Goal: Task Accomplishment & Management: Use online tool/utility

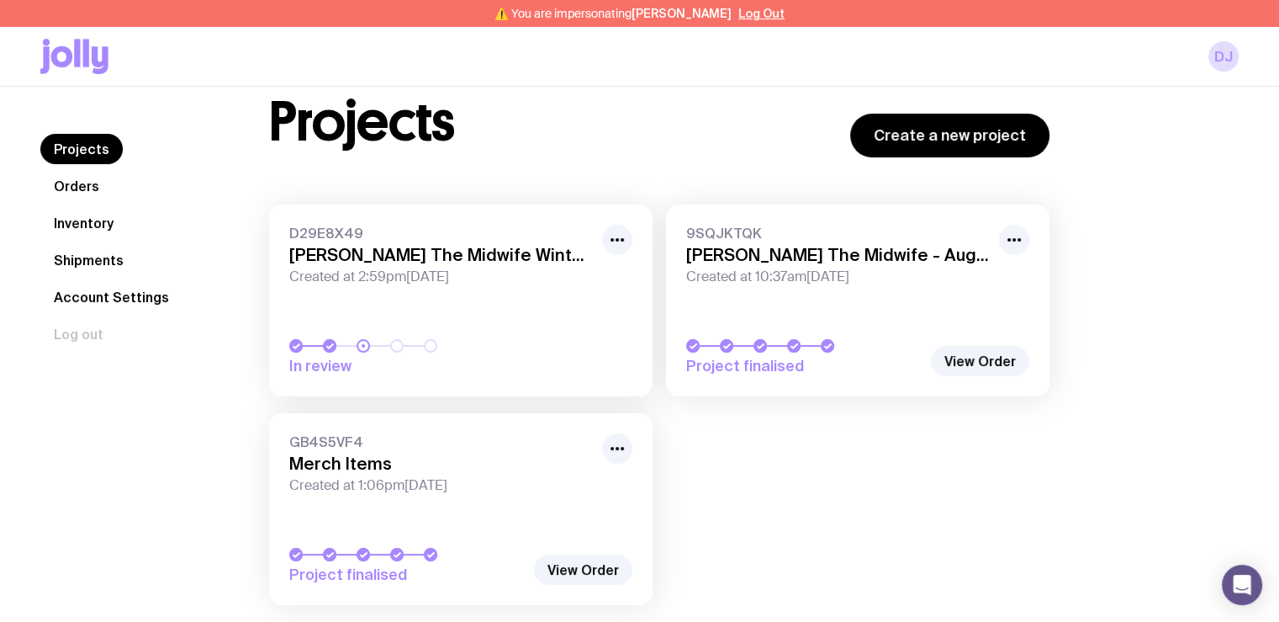
scroll to position [84, 0]
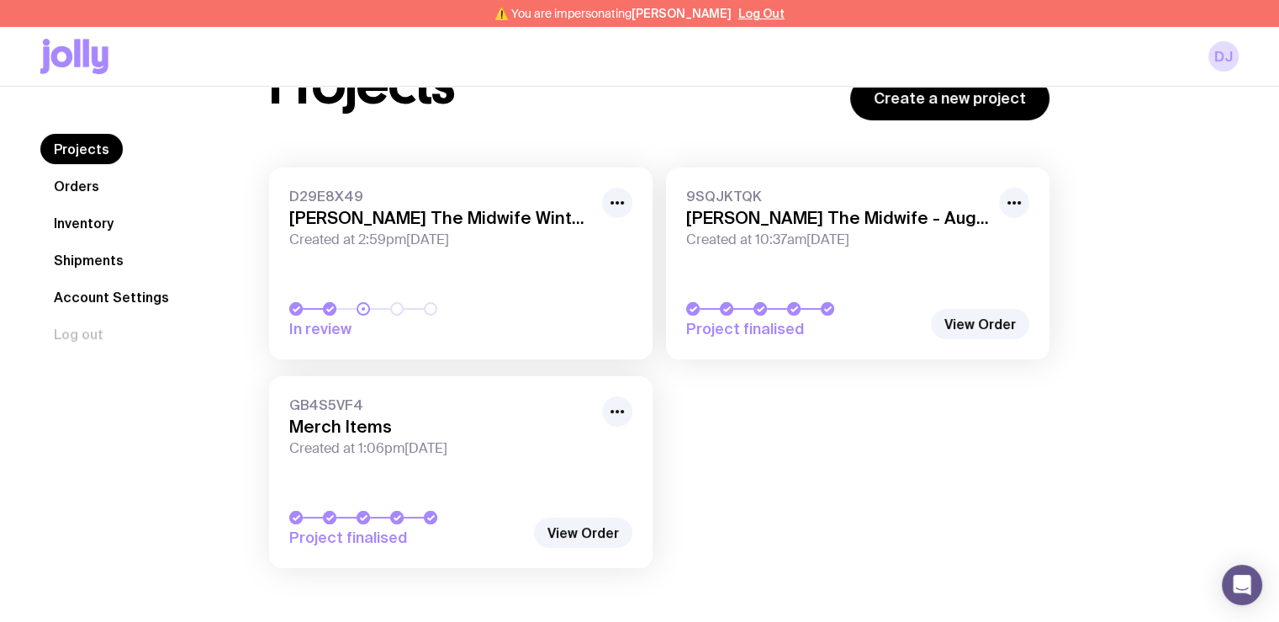
click at [92, 193] on link "Orders" at bounding box center [76, 186] width 72 height 30
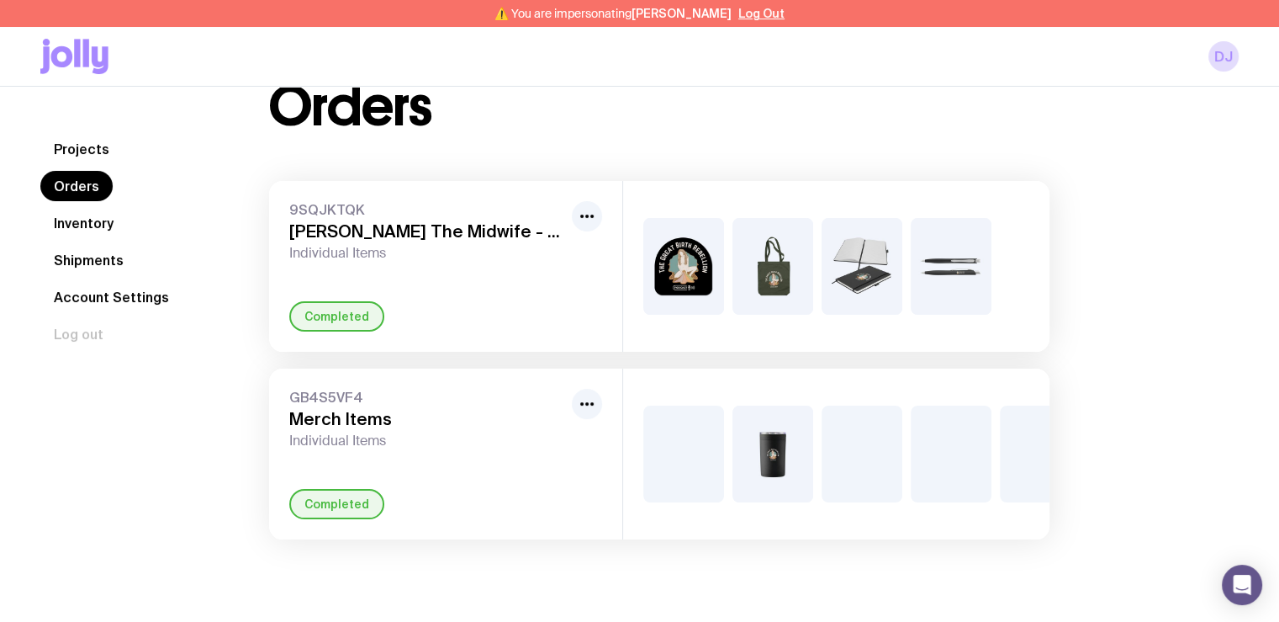
scroll to position [87, 0]
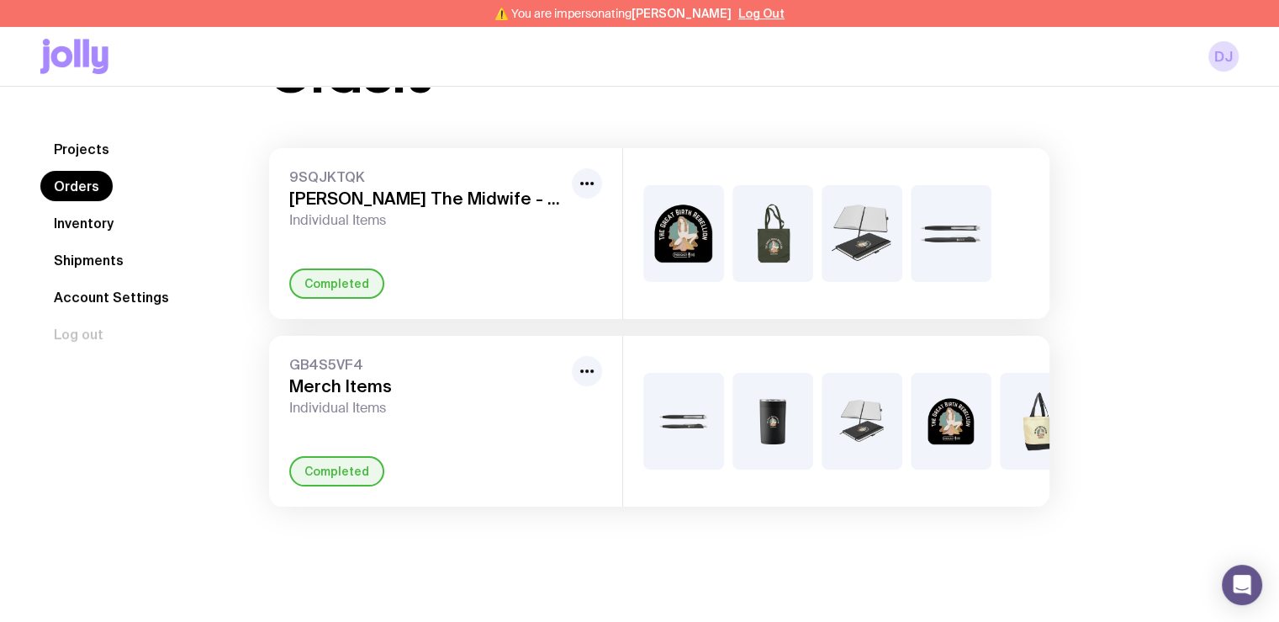
click at [94, 219] on link "Inventory" at bounding box center [83, 223] width 87 height 30
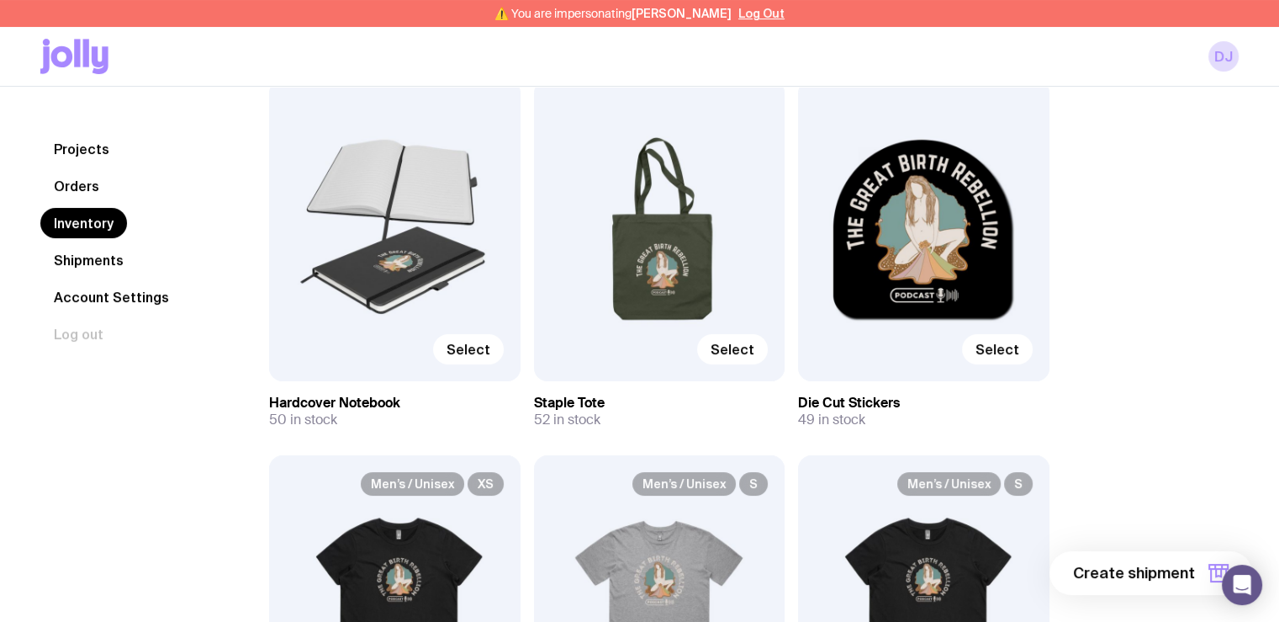
scroll to position [252, 0]
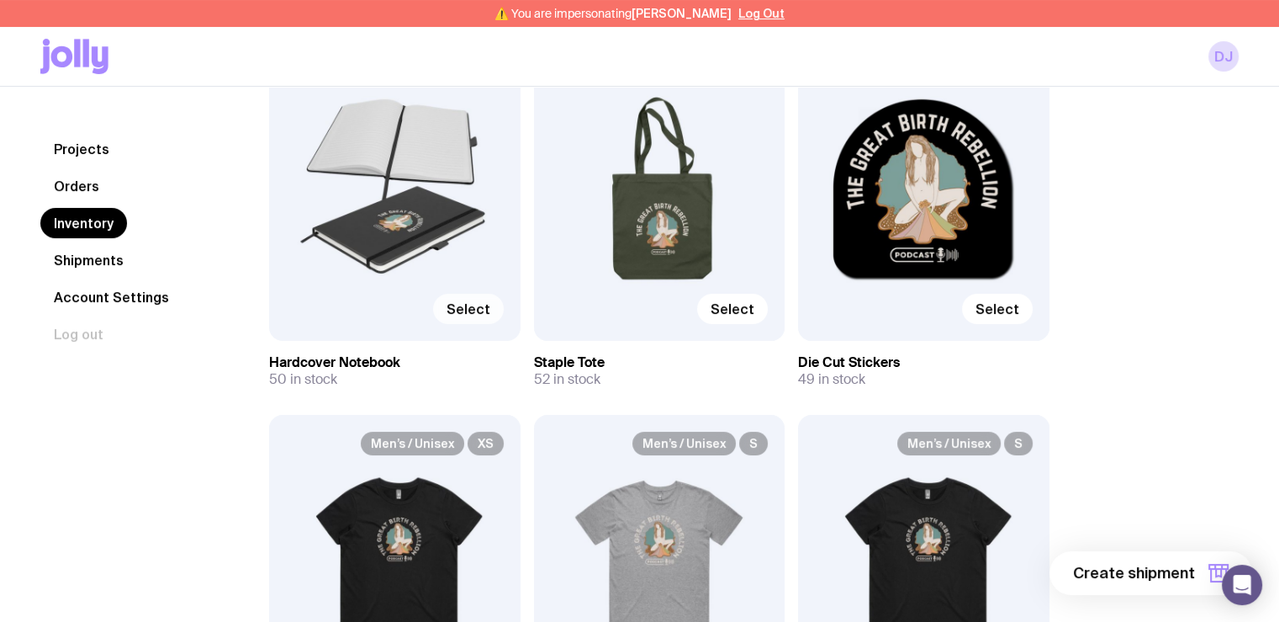
click at [478, 303] on span "Select" at bounding box center [469, 308] width 44 height 17
click at [0, 0] on input "Select" at bounding box center [0, 0] width 0 height 0
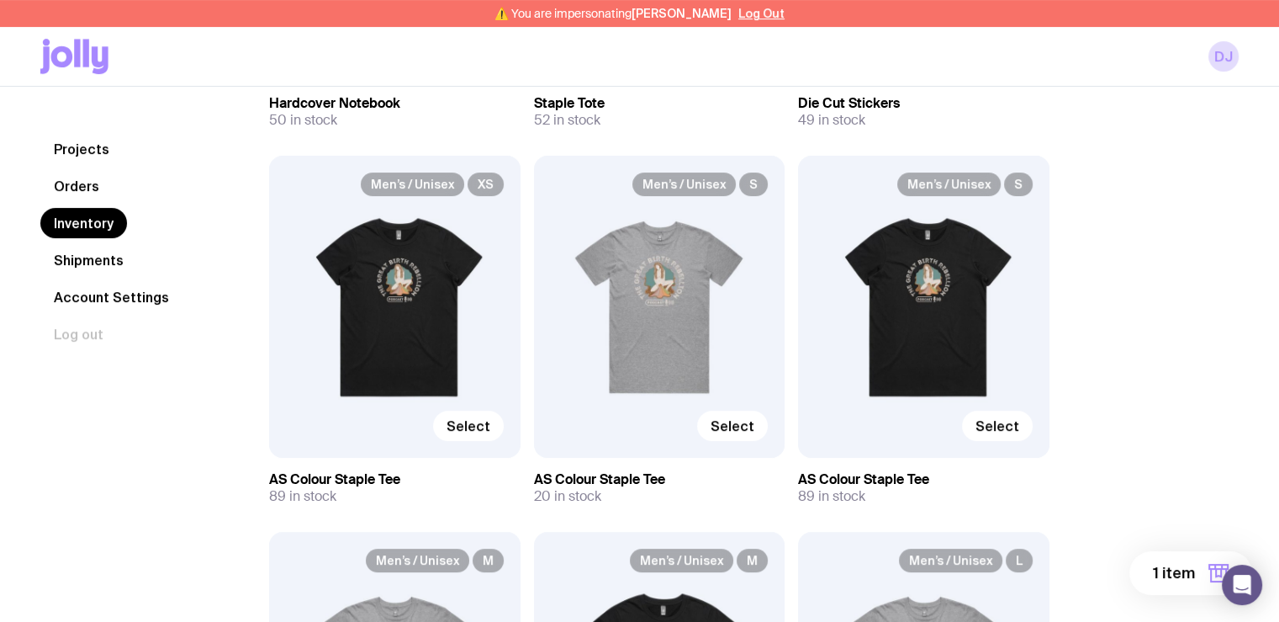
scroll to position [589, 0]
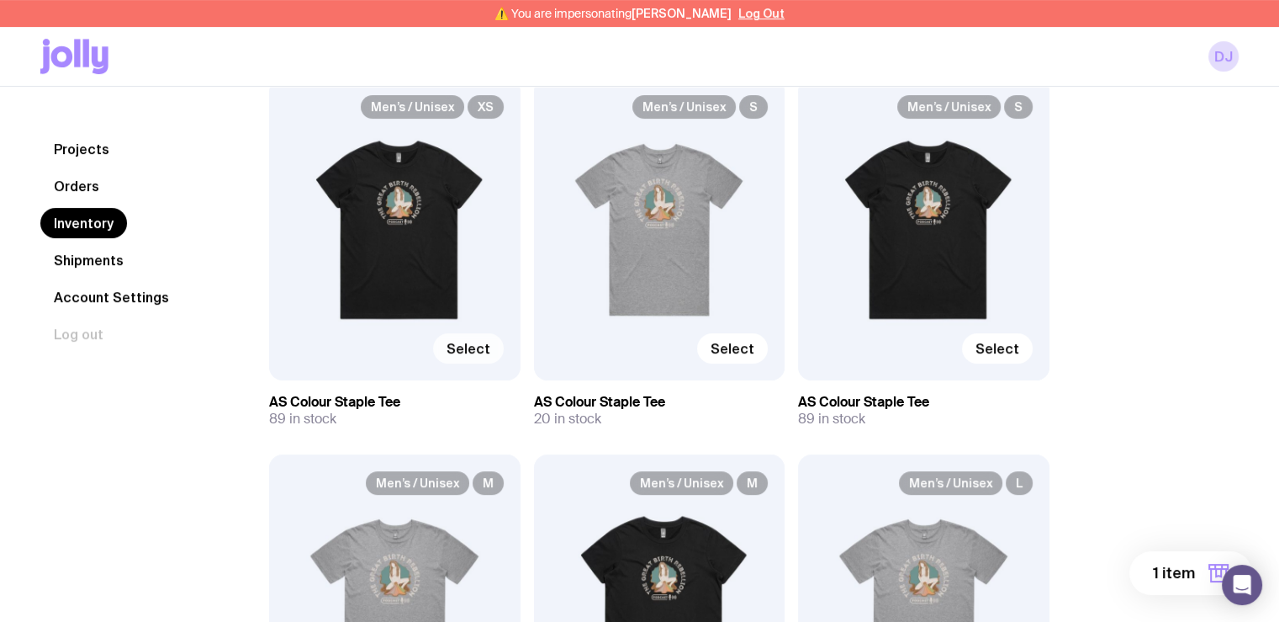
click at [469, 338] on label "Select" at bounding box center [468, 348] width 71 height 30
click at [0, 0] on input "Select" at bounding box center [0, 0] width 0 height 0
click at [1186, 571] on span "2 items" at bounding box center [1168, 573] width 55 height 20
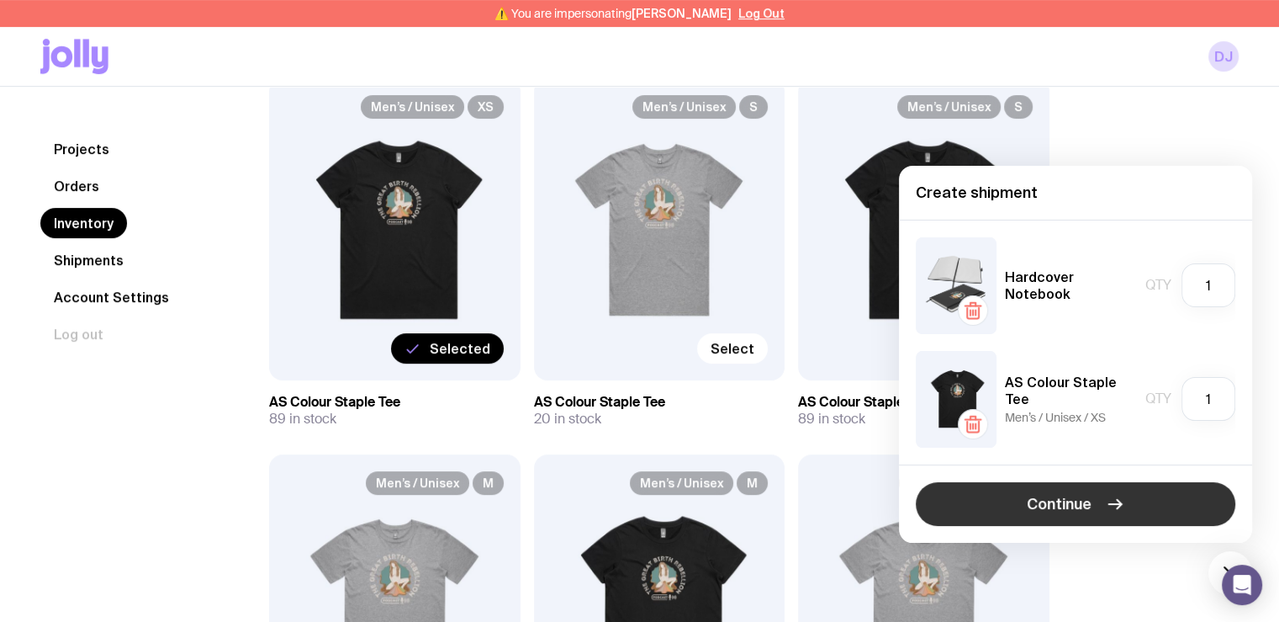
click at [1104, 512] on button "Continue" at bounding box center [1076, 504] width 320 height 44
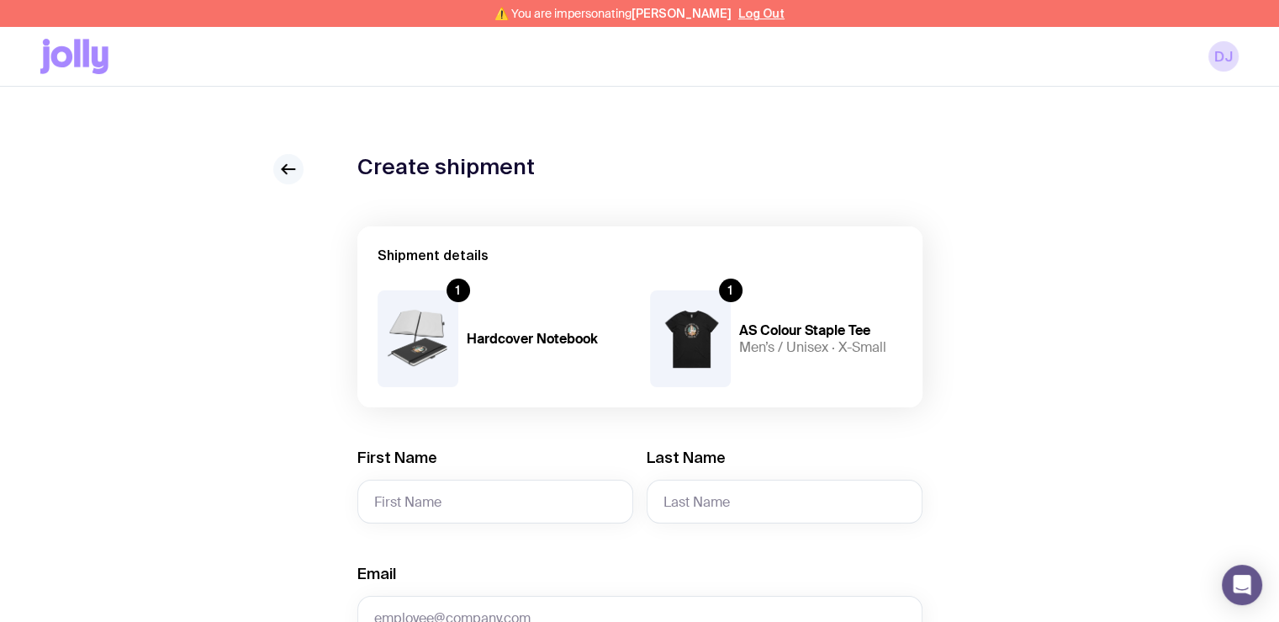
click at [279, 158] on link at bounding box center [288, 169] width 30 height 30
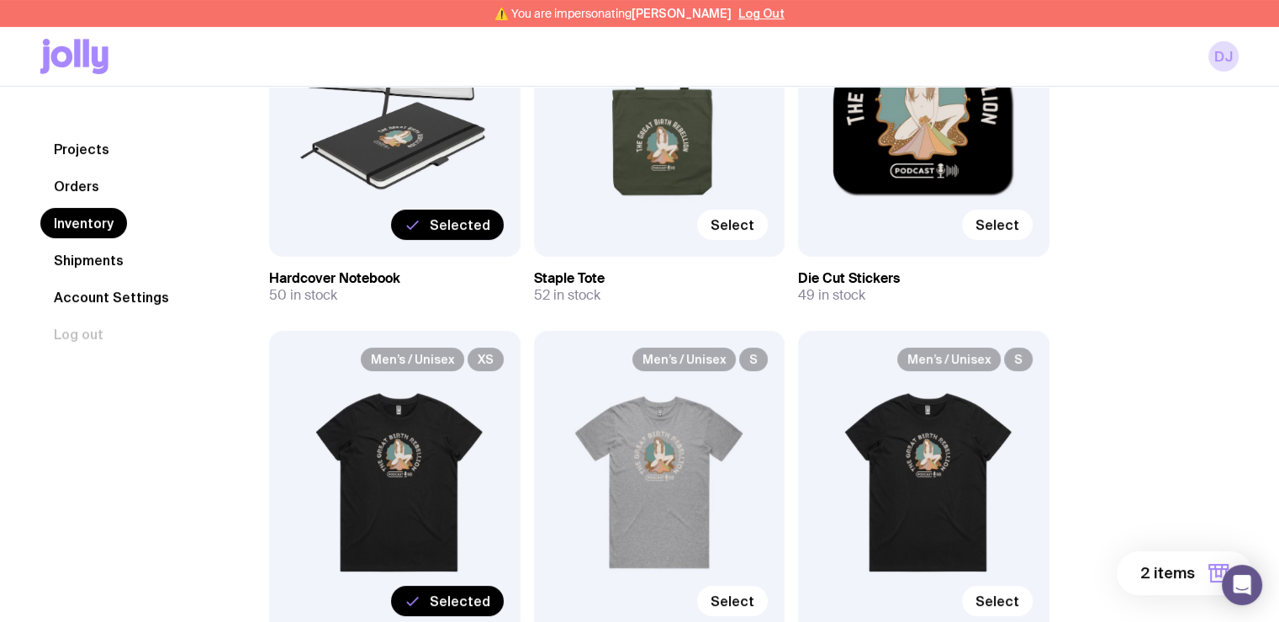
scroll to position [673, 0]
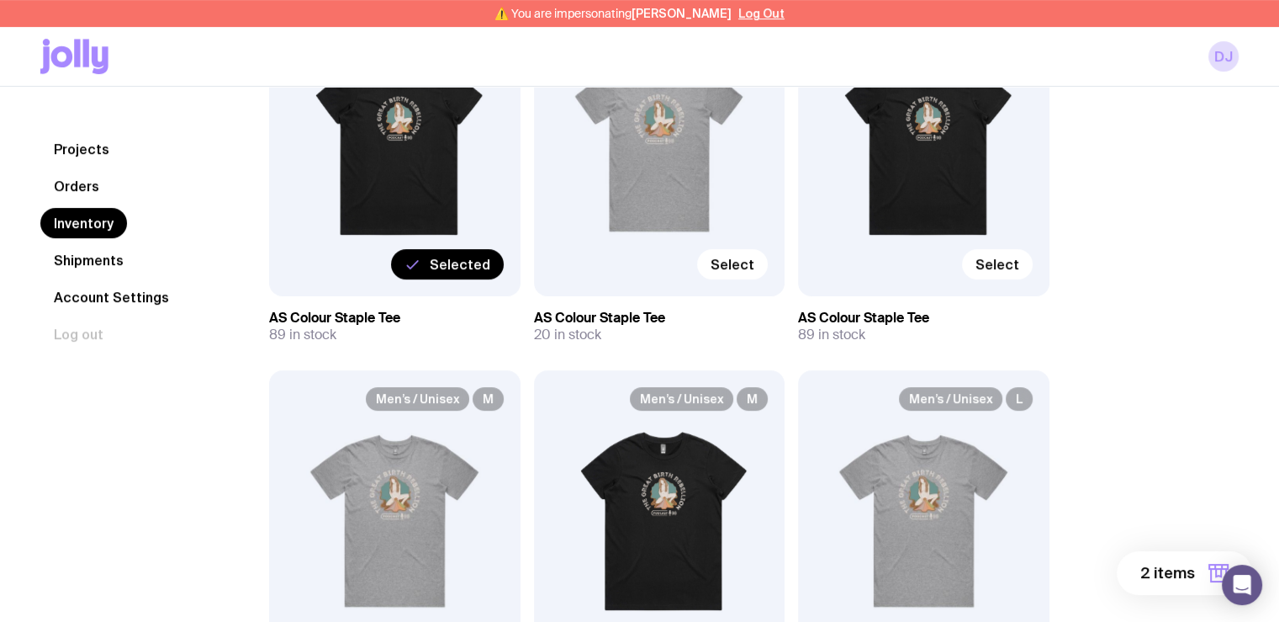
click at [451, 268] on span "Selected" at bounding box center [460, 264] width 61 height 17
click at [0, 0] on input "Selected" at bounding box center [0, 0] width 0 height 0
click at [464, 262] on span "Select" at bounding box center [469, 264] width 44 height 17
click at [0, 0] on input "Select" at bounding box center [0, 0] width 0 height 0
click at [1162, 564] on span "2 items" at bounding box center [1168, 573] width 55 height 20
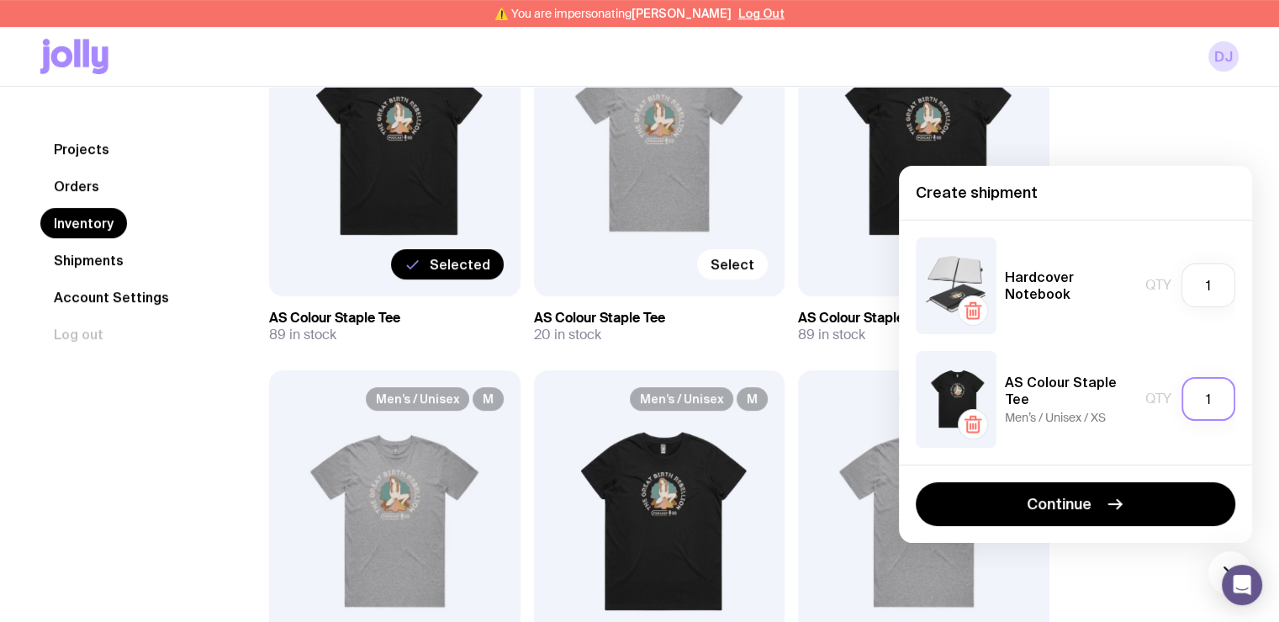
drag, startPoint x: 1208, startPoint y: 406, endPoint x: 1189, endPoint y: 410, distance: 19.6
click at [1189, 409] on input "1" at bounding box center [1209, 399] width 54 height 44
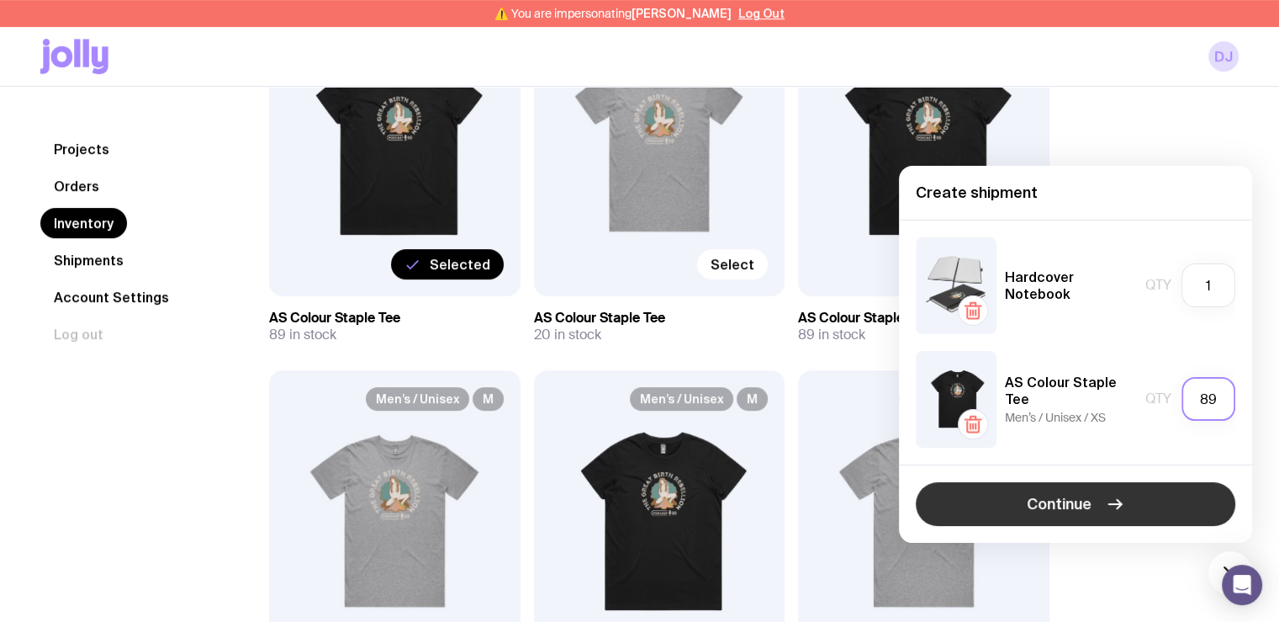
type input "89"
click at [1152, 502] on button "Continue" at bounding box center [1076, 504] width 320 height 44
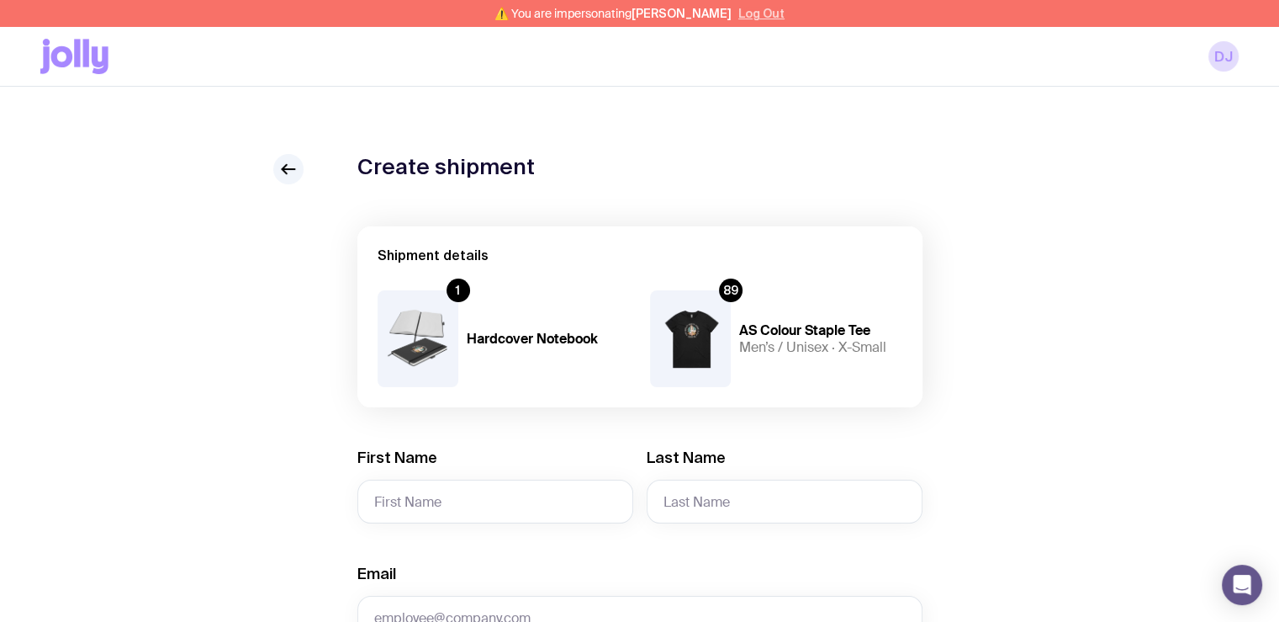
click at [750, 15] on button "Log Out" at bounding box center [762, 13] width 46 height 13
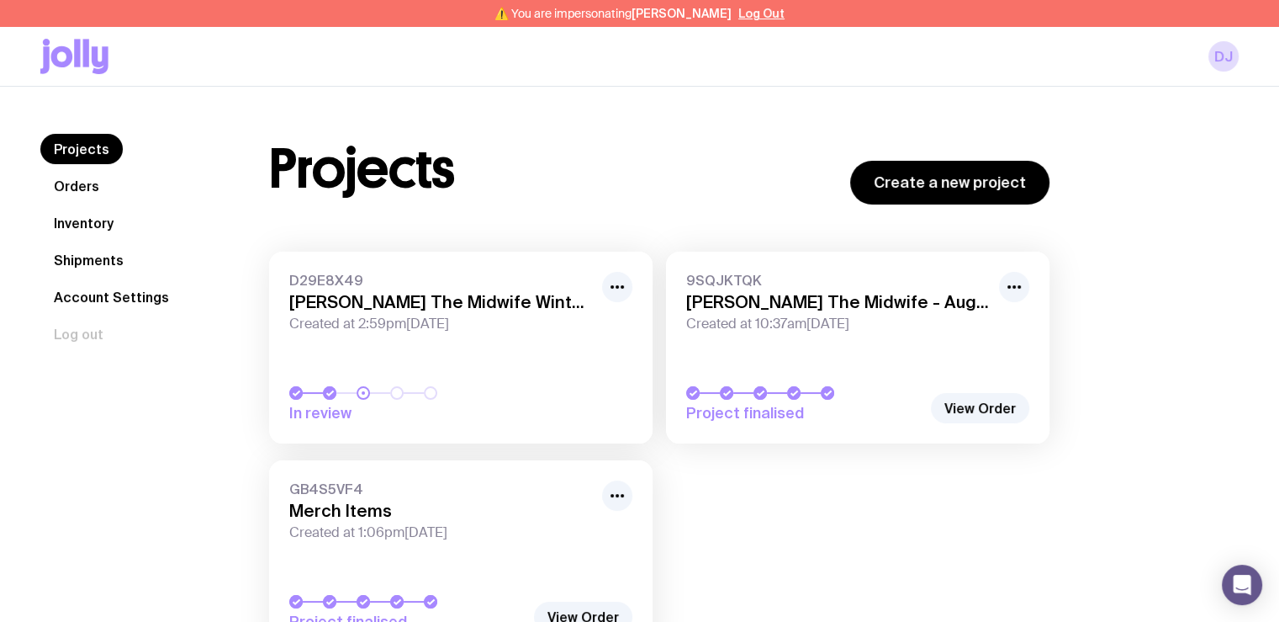
click at [93, 264] on link "Shipments" at bounding box center [88, 260] width 97 height 30
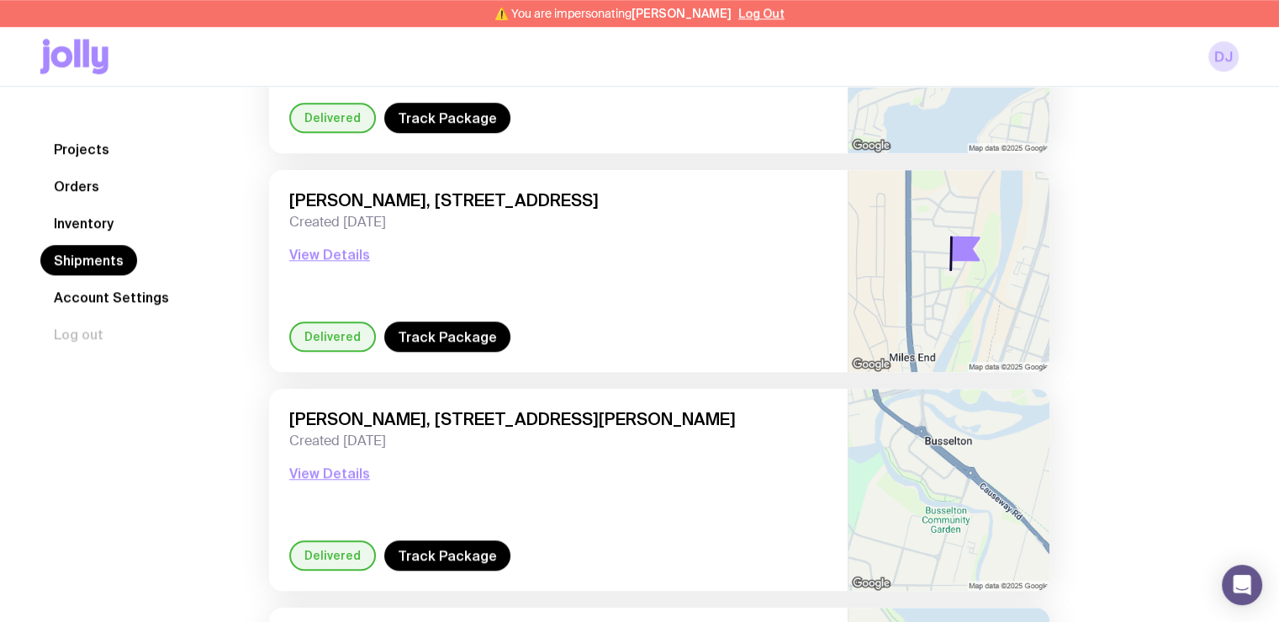
scroll to position [1430, 0]
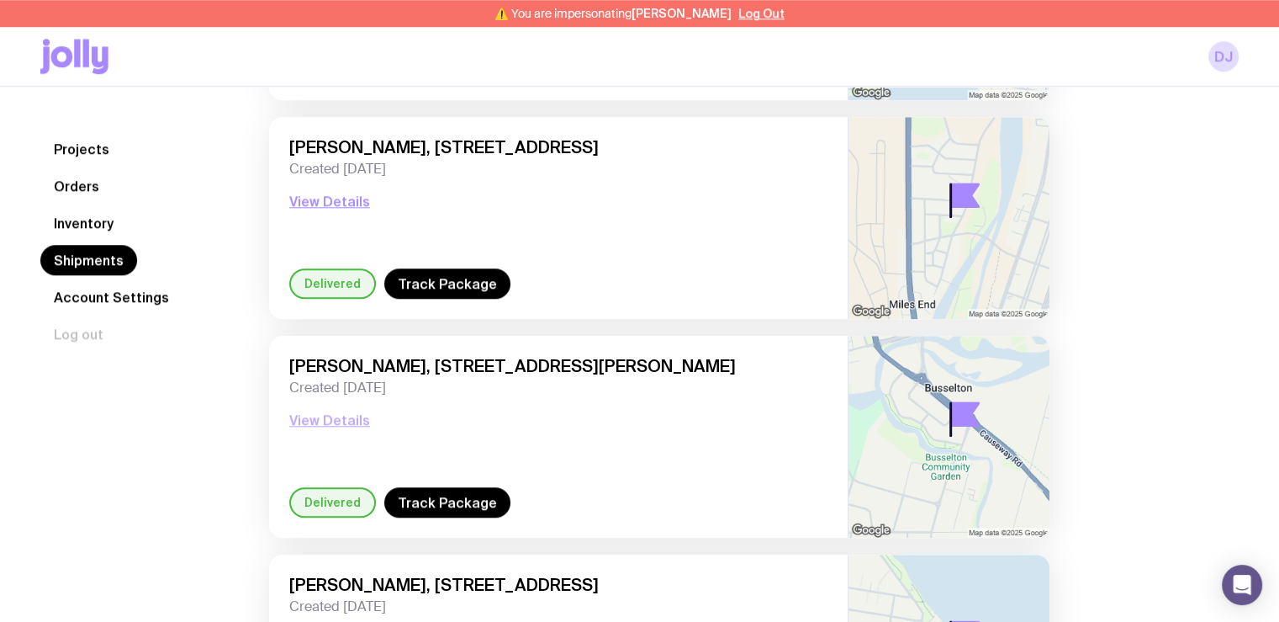
click at [352, 416] on button "View Details" at bounding box center [329, 420] width 81 height 20
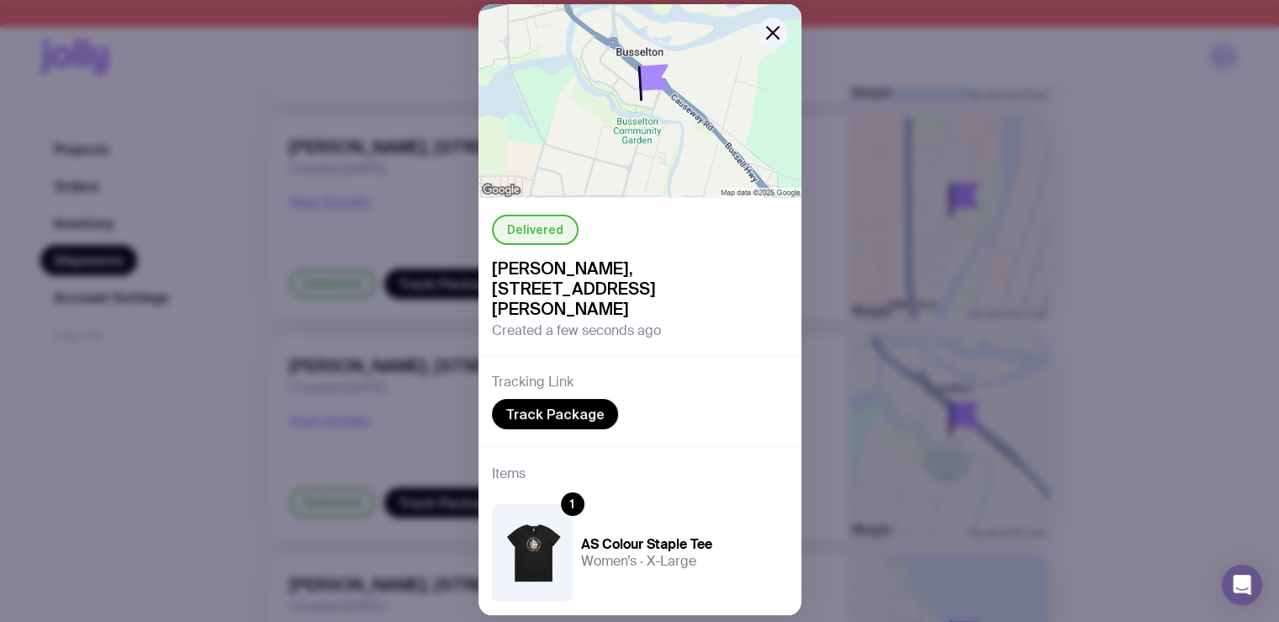
scroll to position [76, 0]
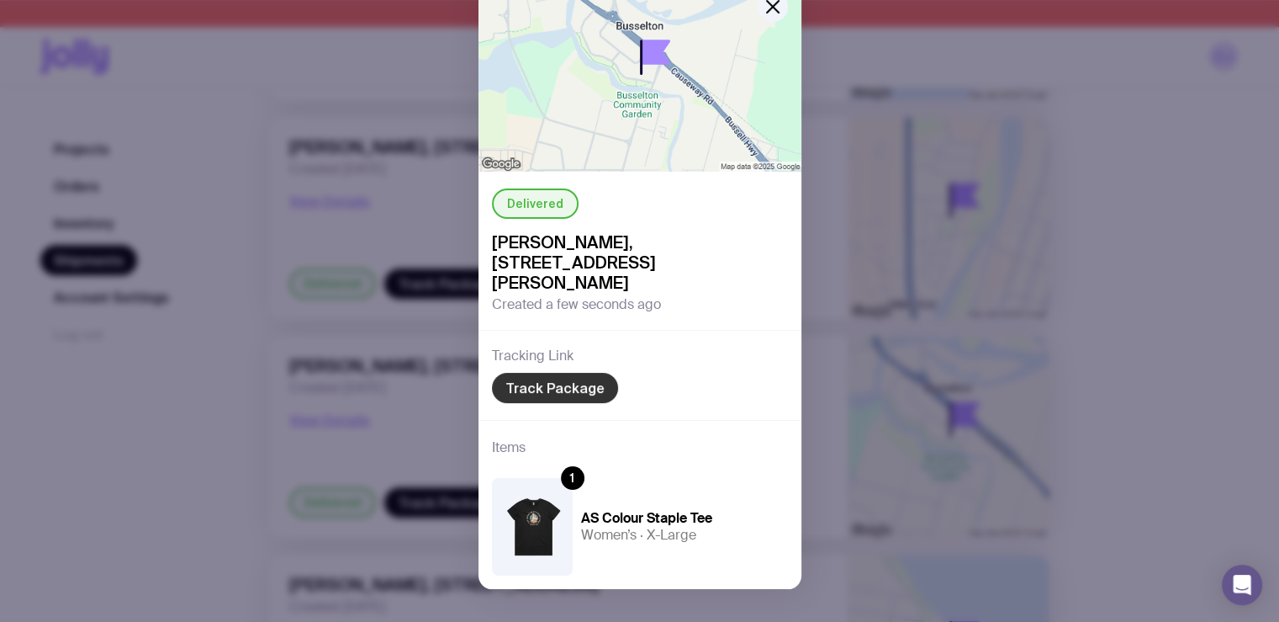
click at [555, 373] on link "Track Package" at bounding box center [555, 388] width 126 height 30
click at [767, 16] on icon "button" at bounding box center [773, 7] width 20 height 20
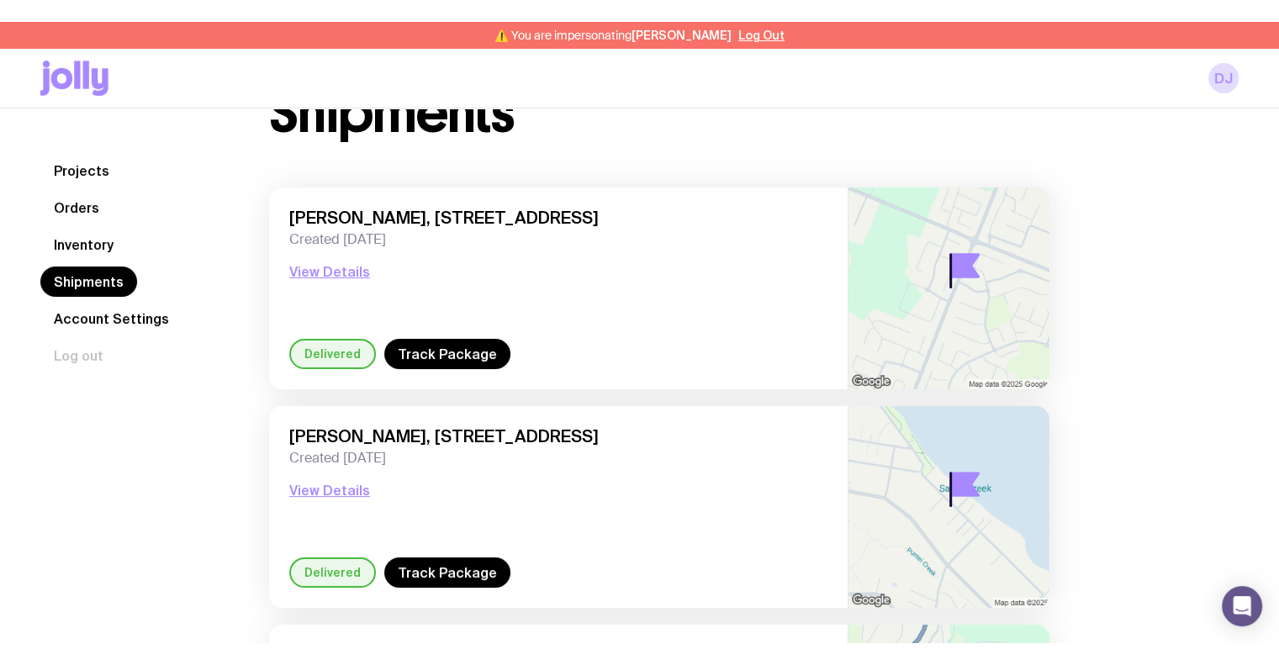
scroll to position [0, 0]
